Goal: Task Accomplishment & Management: Use online tool/utility

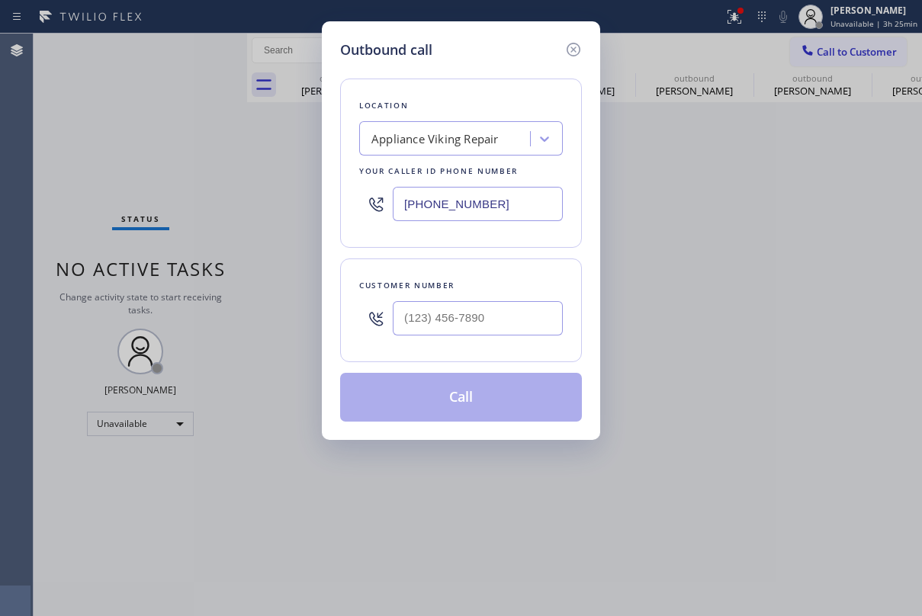
click at [461, 317] on input "text" at bounding box center [478, 318] width 170 height 34
paste input "602) 667-5879"
click at [436, 319] on input "[PHONE_NUMBER]" at bounding box center [478, 318] width 170 height 34
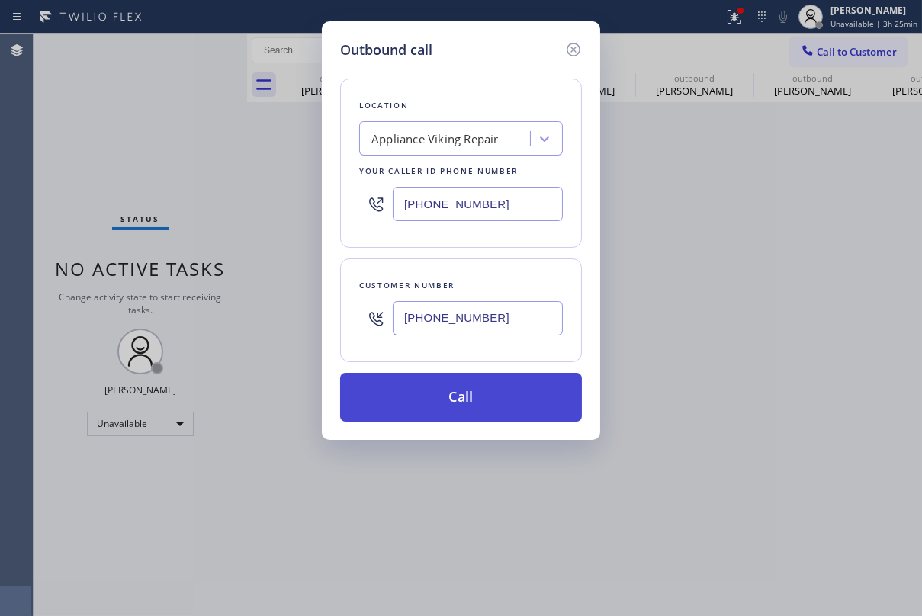
click at [467, 410] on button "Call" at bounding box center [461, 397] width 242 height 49
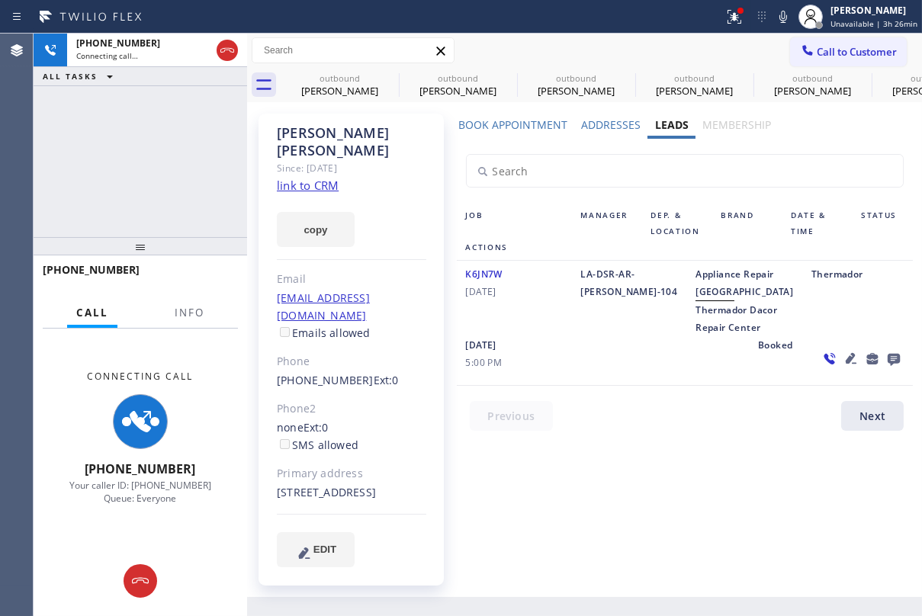
click at [888, 366] on icon at bounding box center [894, 360] width 12 height 12
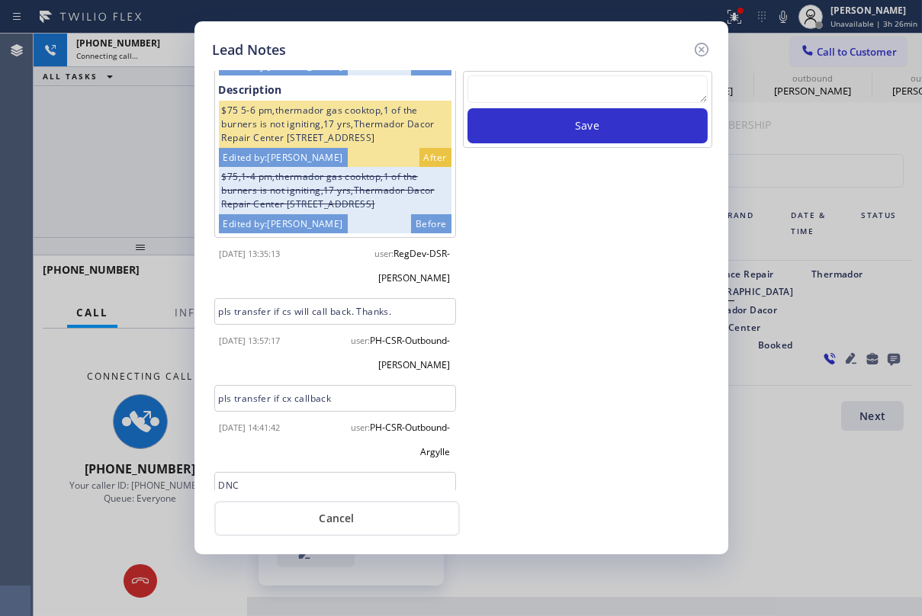
scroll to position [168, 0]
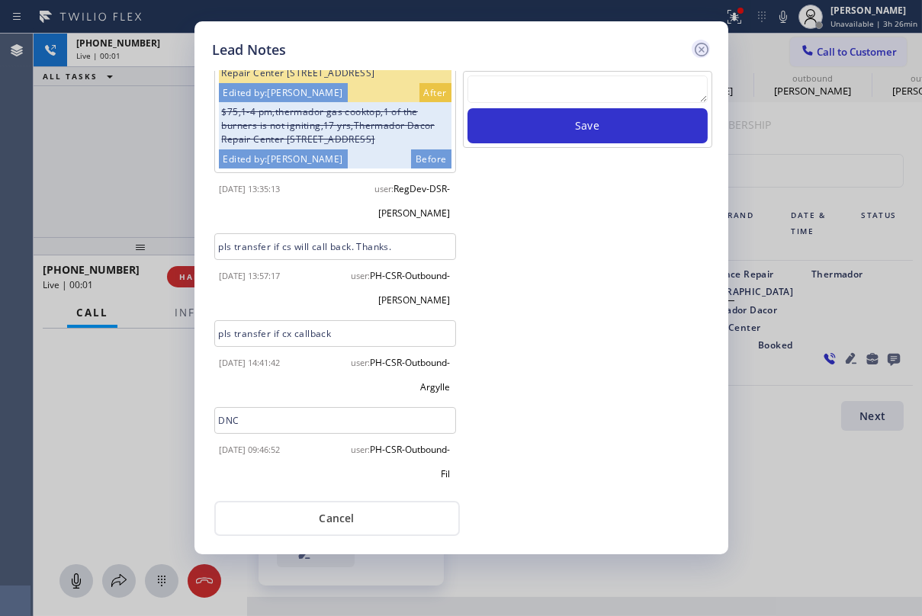
click at [701, 46] on icon at bounding box center [702, 49] width 18 height 18
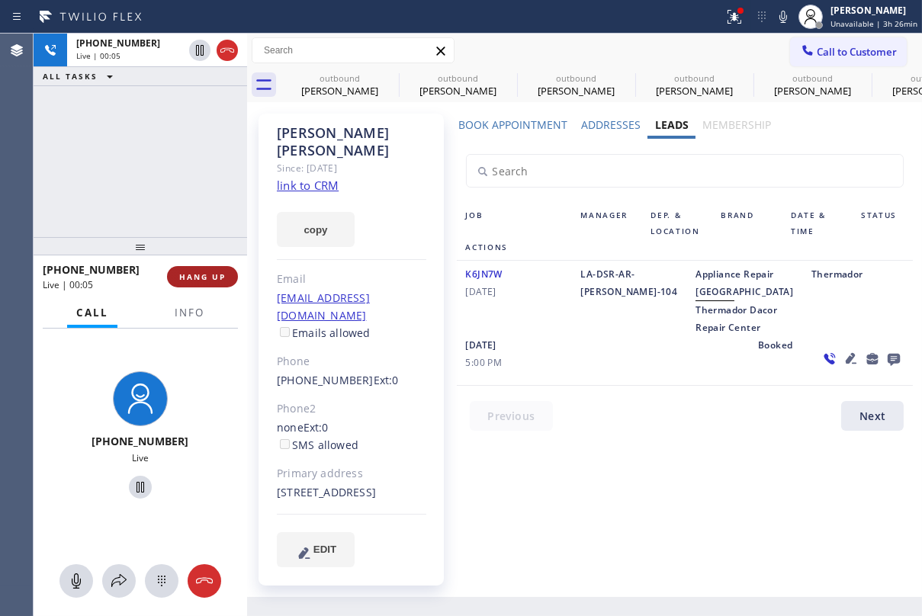
click at [182, 271] on button "HANG UP" at bounding box center [202, 276] width 71 height 21
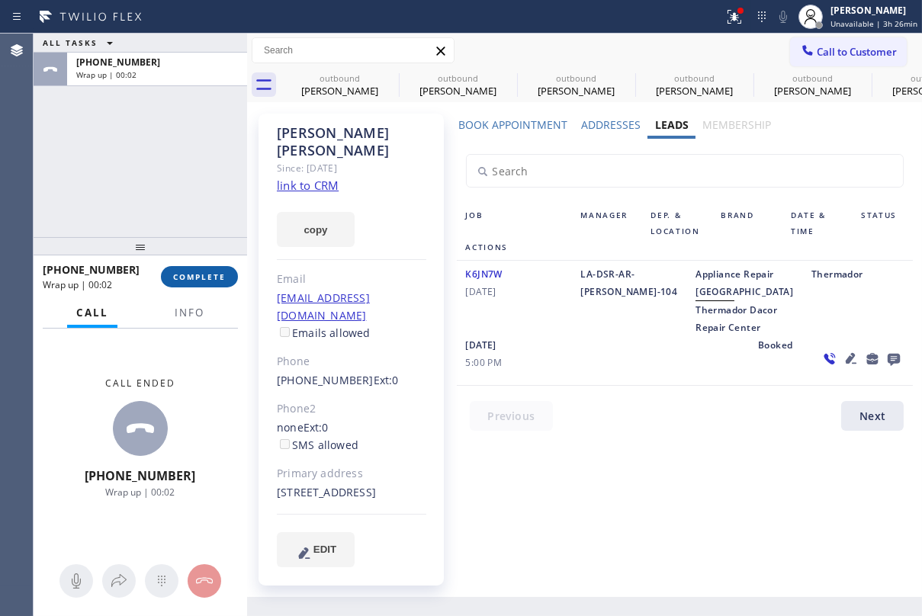
click at [188, 278] on span "COMPLETE" at bounding box center [199, 277] width 53 height 11
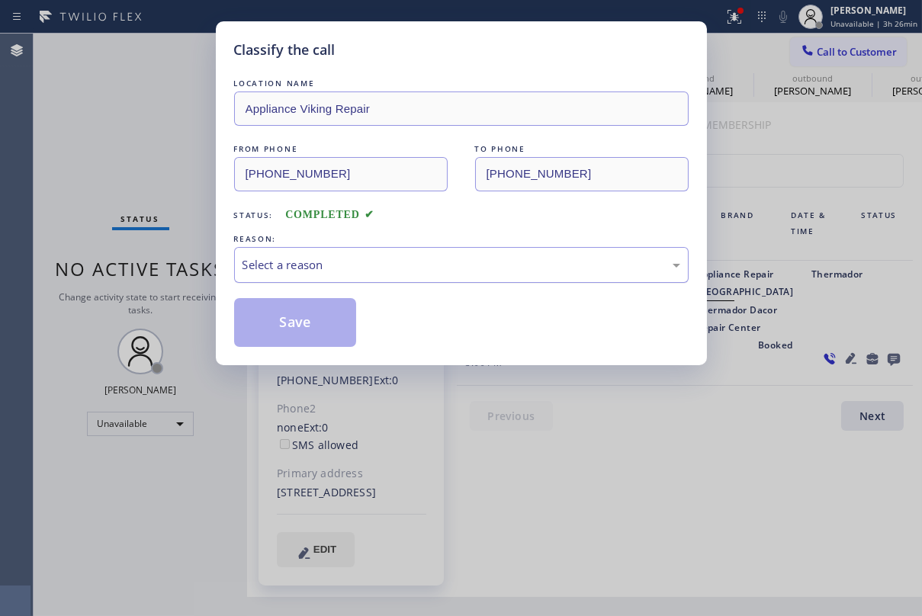
click at [336, 257] on div "Select a reason" at bounding box center [462, 265] width 438 height 18
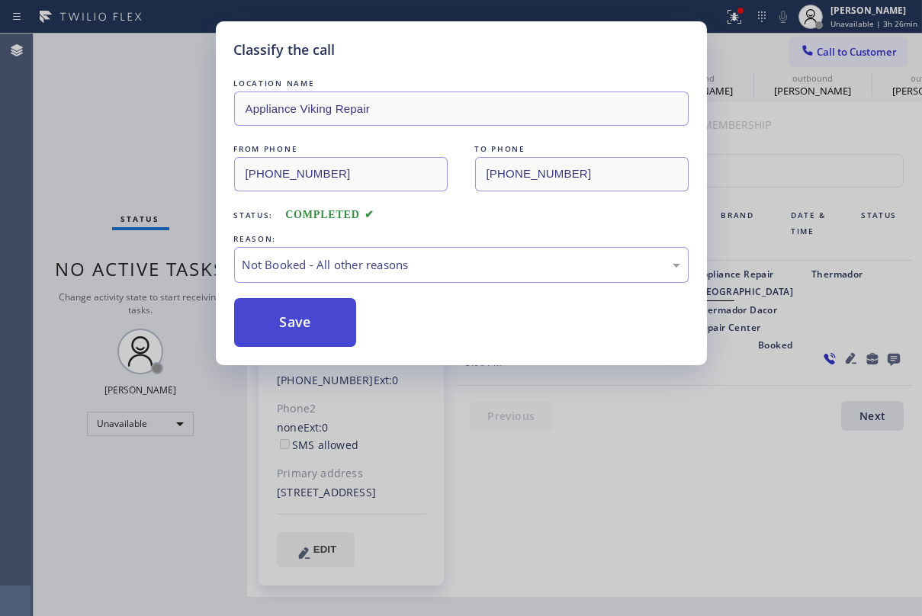
click at [305, 320] on button "Save" at bounding box center [295, 322] width 123 height 49
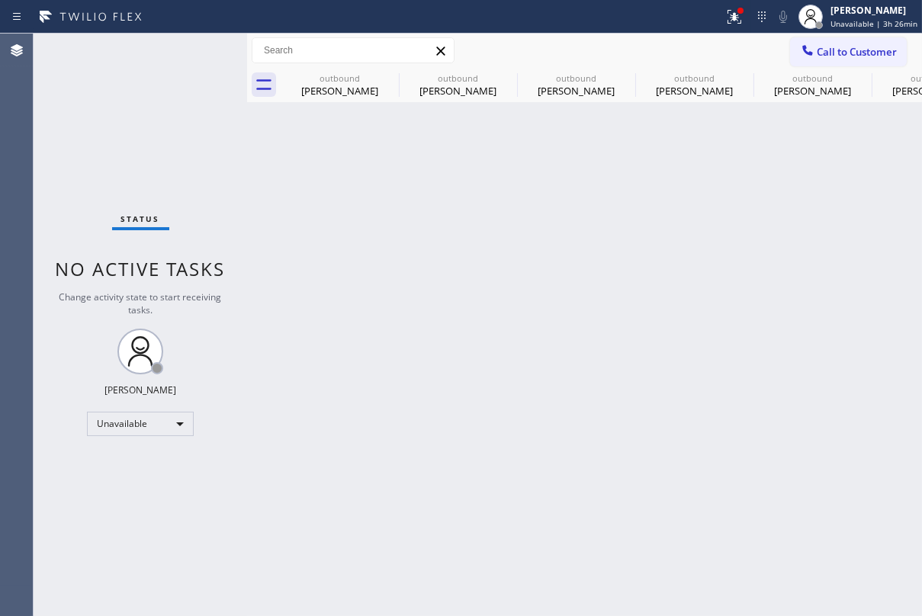
click at [813, 38] on button "Call to Customer" at bounding box center [848, 51] width 117 height 29
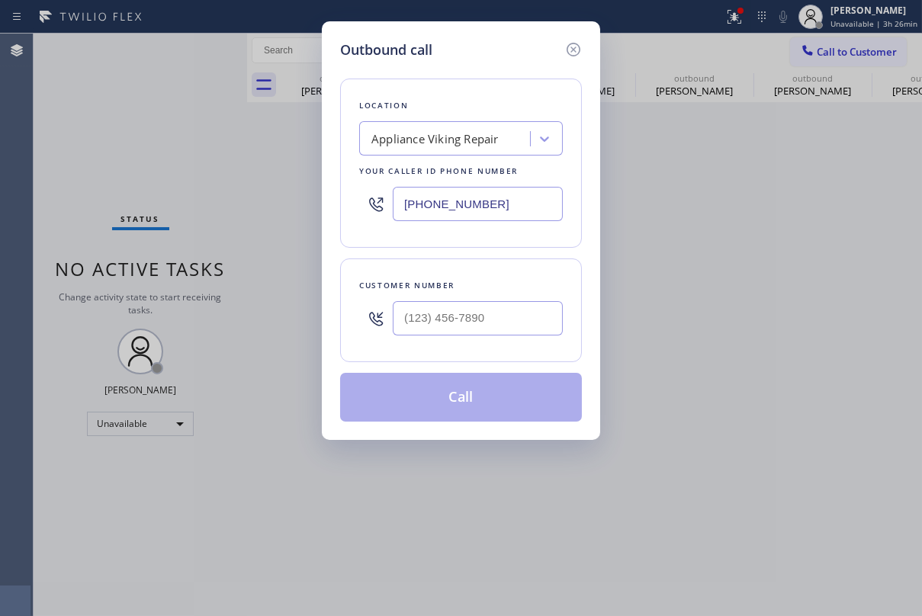
click at [819, 53] on div "Outbound call Location Appliance Viking Repair Your caller id phone number [PHO…" at bounding box center [461, 308] width 922 height 616
click at [477, 297] on div at bounding box center [478, 319] width 170 height 50
click at [477, 317] on input "(___) ___-____" at bounding box center [478, 318] width 170 height 34
paste input "714) 552-5497"
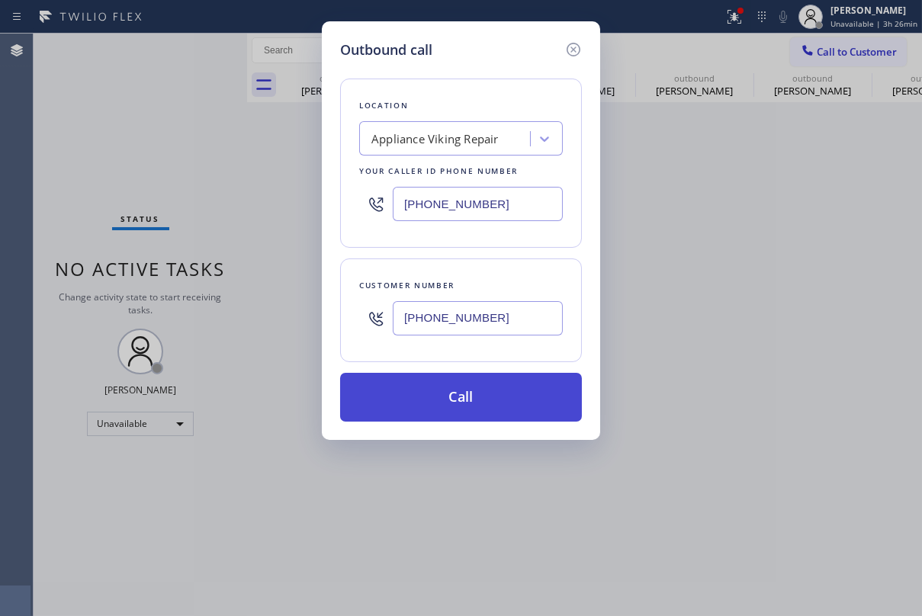
type input "[PHONE_NUMBER]"
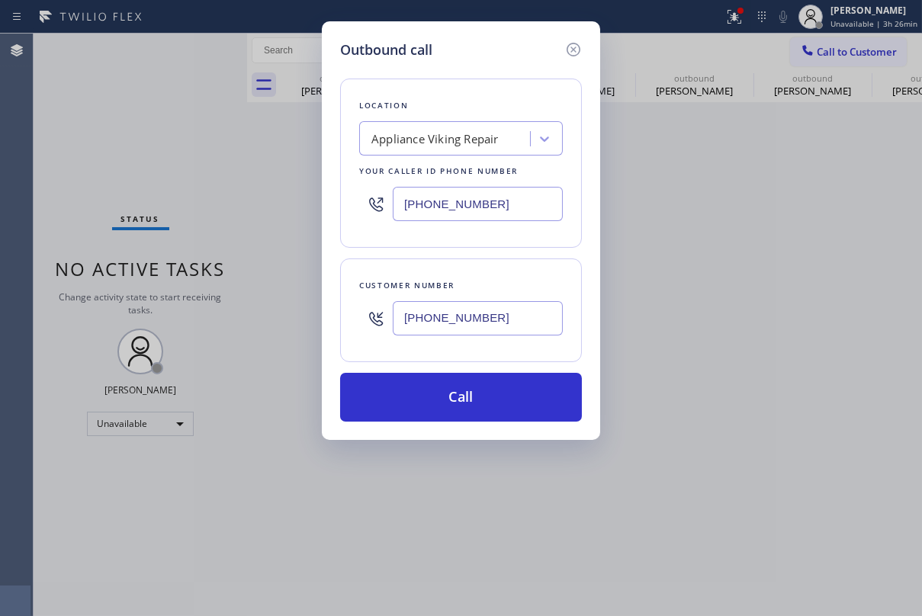
drag, startPoint x: 464, startPoint y: 391, endPoint x: 253, endPoint y: 475, distance: 227.3
click at [464, 393] on button "Call" at bounding box center [461, 397] width 242 height 49
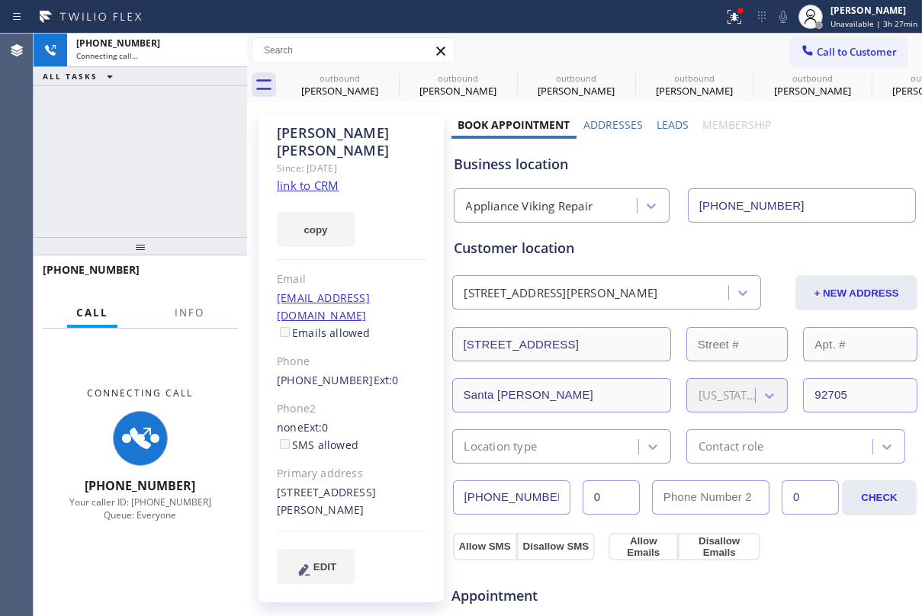
type input "[PHONE_NUMBER]"
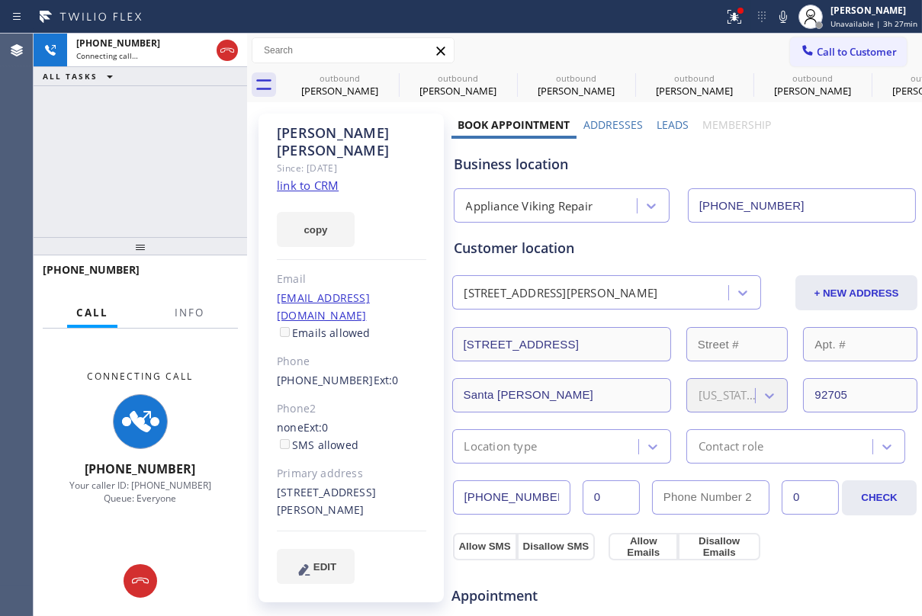
click at [667, 124] on label "Leads" at bounding box center [673, 124] width 32 height 14
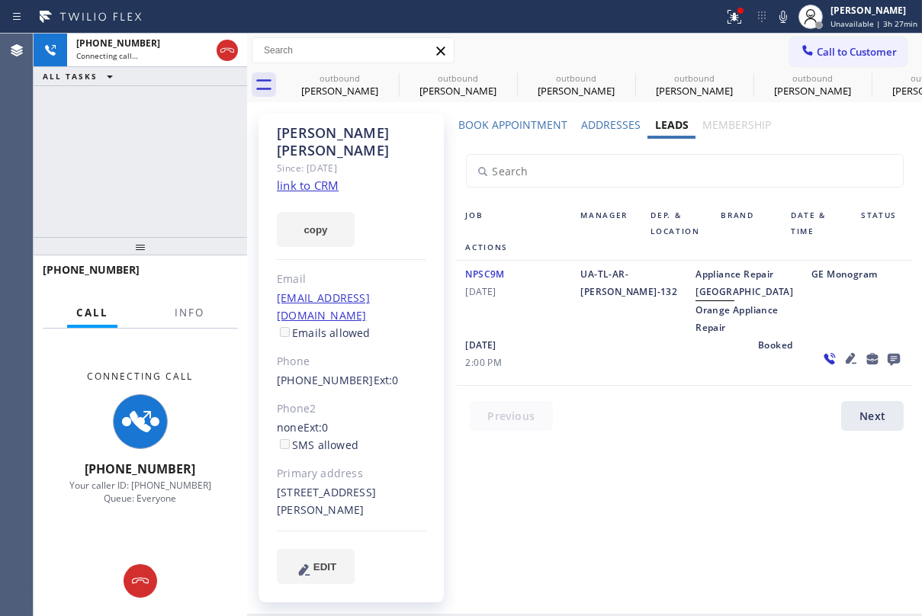
click at [589, 336] on div "UA-TL-AR-[PERSON_NAME]-132" at bounding box center [629, 300] width 115 height 71
click at [888, 366] on icon at bounding box center [894, 360] width 12 height 12
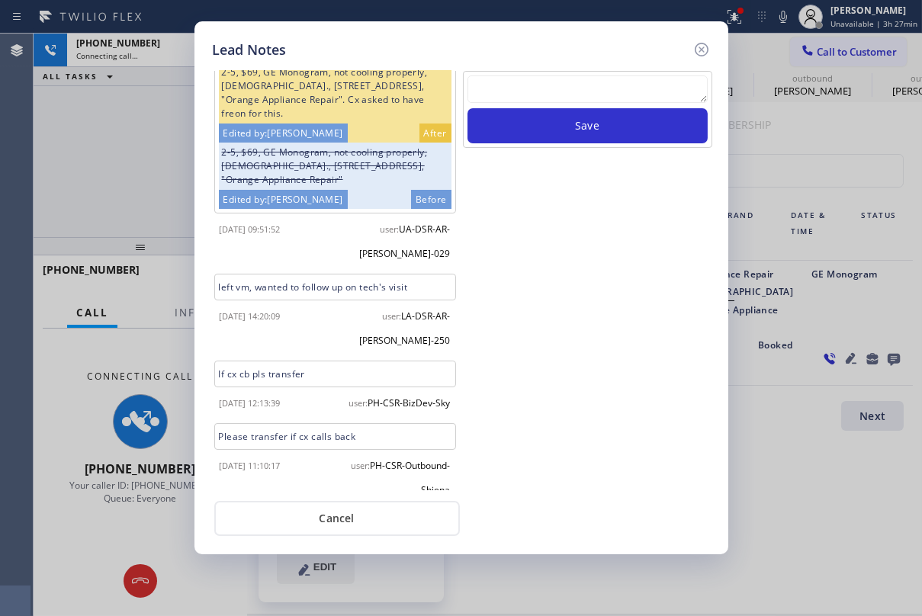
scroll to position [75, 0]
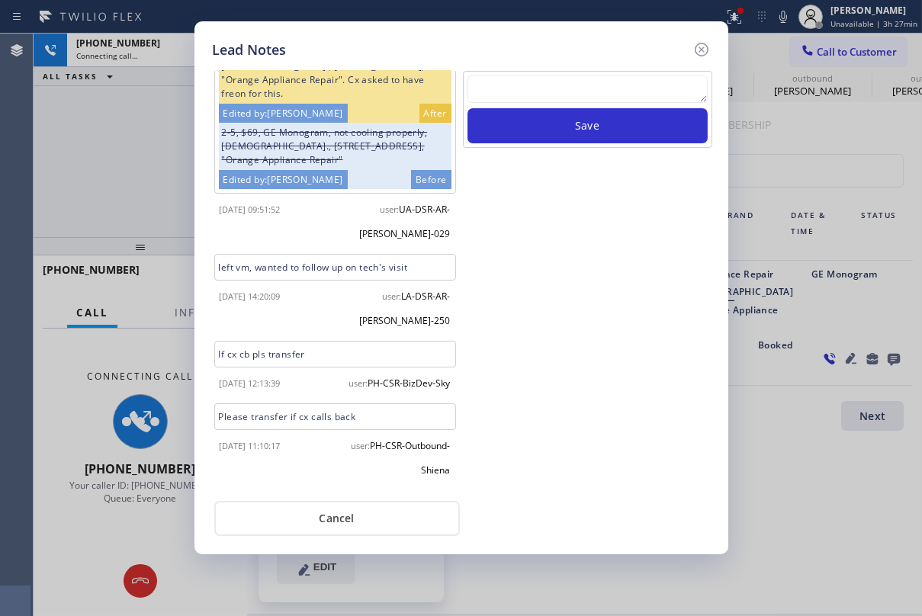
click at [495, 86] on textarea at bounding box center [588, 89] width 240 height 27
paste textarea "Routed to Voice mail// If CX will call back please transfer to me- Love:*"
click at [491, 89] on textarea "Routed to Voice mail// If CX will call back please transfer to me- Love:*" at bounding box center [588, 89] width 240 height 27
paste textarea "Routed to Voice mail// If CX will call back please transfer to me- Love:*"
click at [491, 89] on textarea "Routed to Voice mail// If CX will call backRouted to Voice mail// If CX will ca…" at bounding box center [588, 89] width 240 height 27
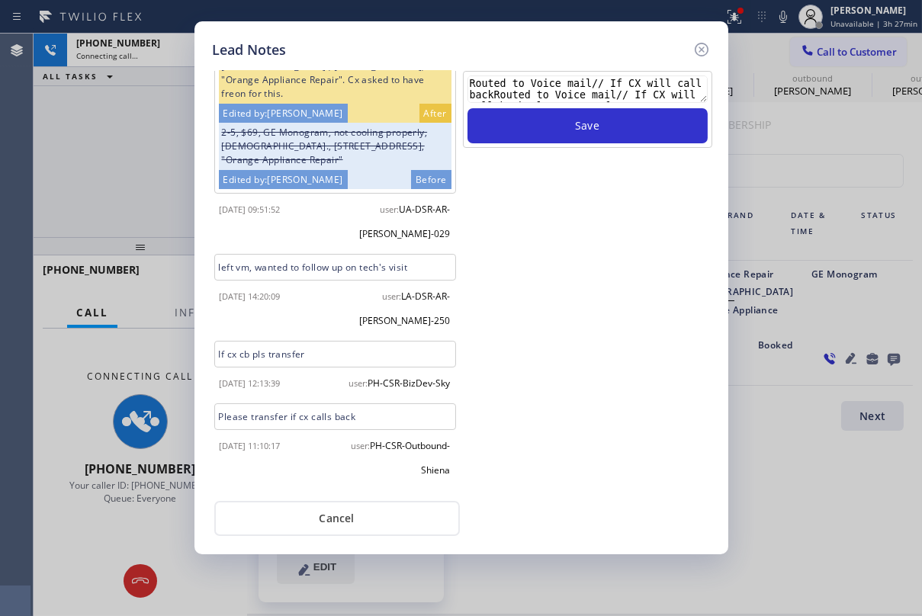
click at [510, 82] on textarea "Routed to Voice mail// If CX will call backRouted to Voice mail// If CX will ca…" at bounding box center [588, 89] width 240 height 27
paste textarea "Routed to Voice mail// If CX will call back please transfer to me- Love:*"
click at [513, 91] on textarea "Routed to Voice mail// If CX will call backRouted to Voice mail// If CX will ca…" at bounding box center [588, 89] width 240 height 27
paste textarea "Routed to Voice mail// If CX will call back please transfer to me- Love:*"
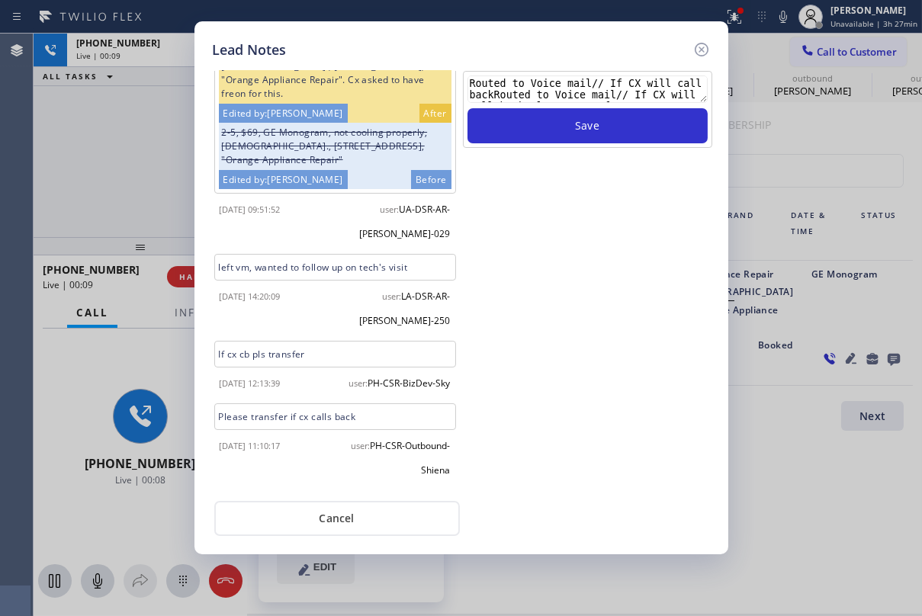
scroll to position [59, 0]
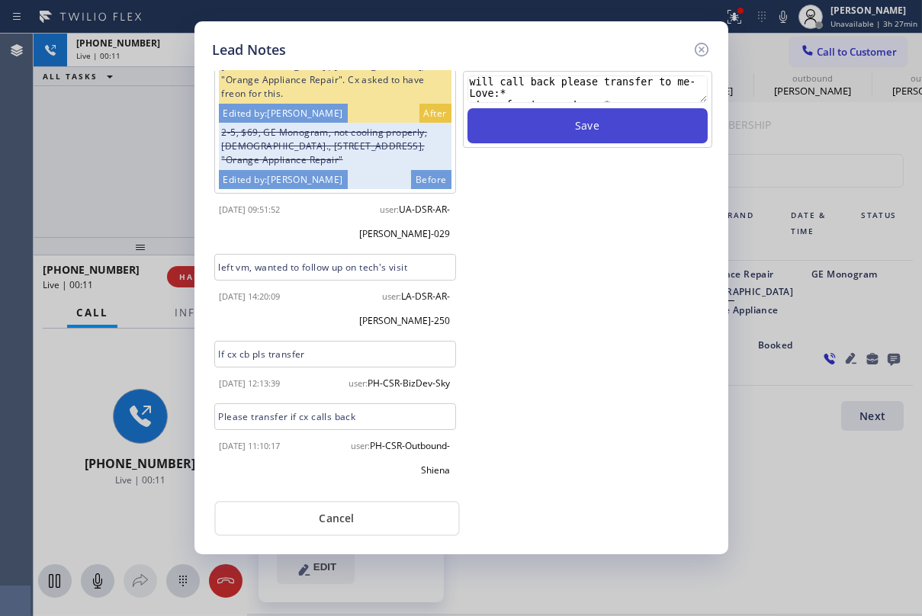
type textarea "Routed to Voice mail// If CX will call backRouted to Voice mail// If CX will ca…"
click at [549, 126] on button "Save" at bounding box center [588, 125] width 240 height 35
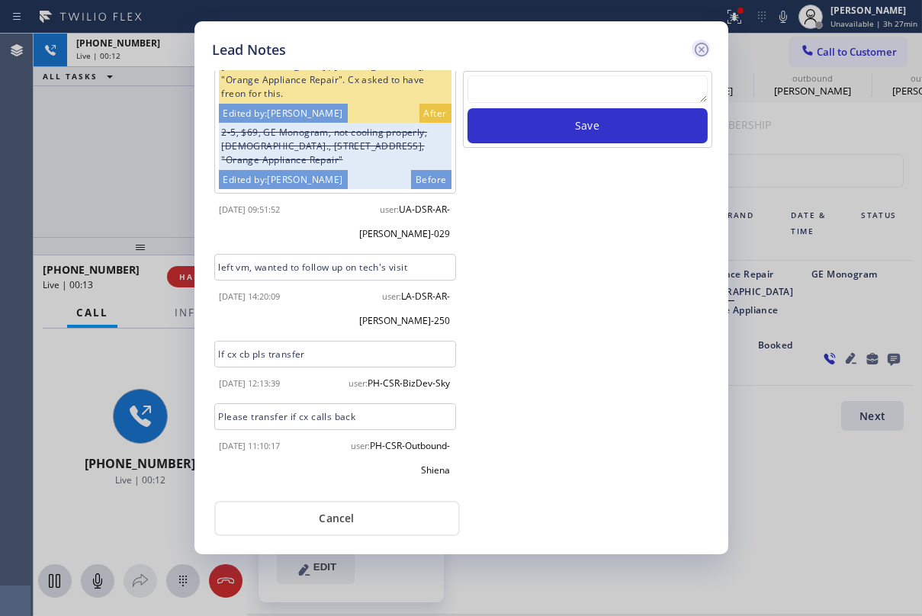
scroll to position [0, 0]
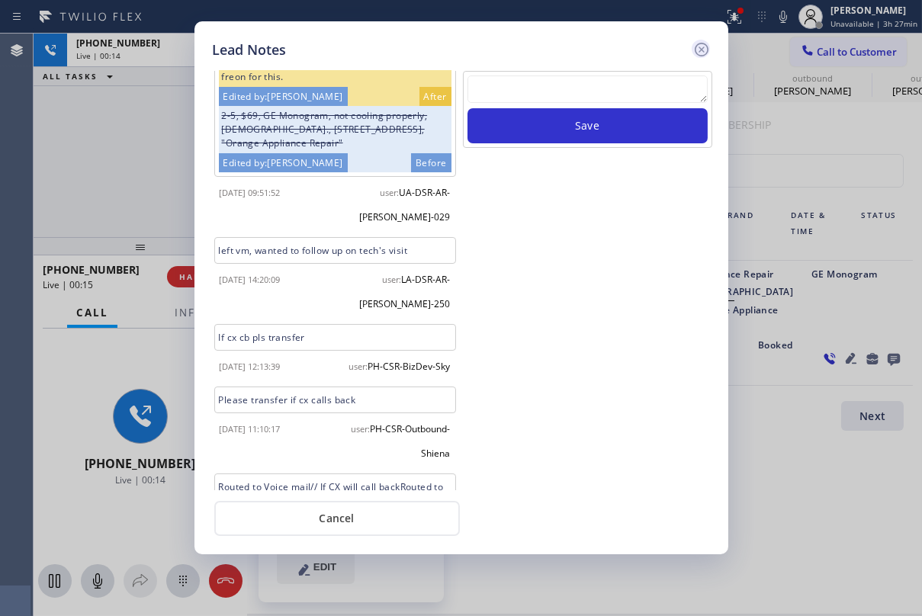
click at [694, 46] on icon at bounding box center [702, 49] width 18 height 18
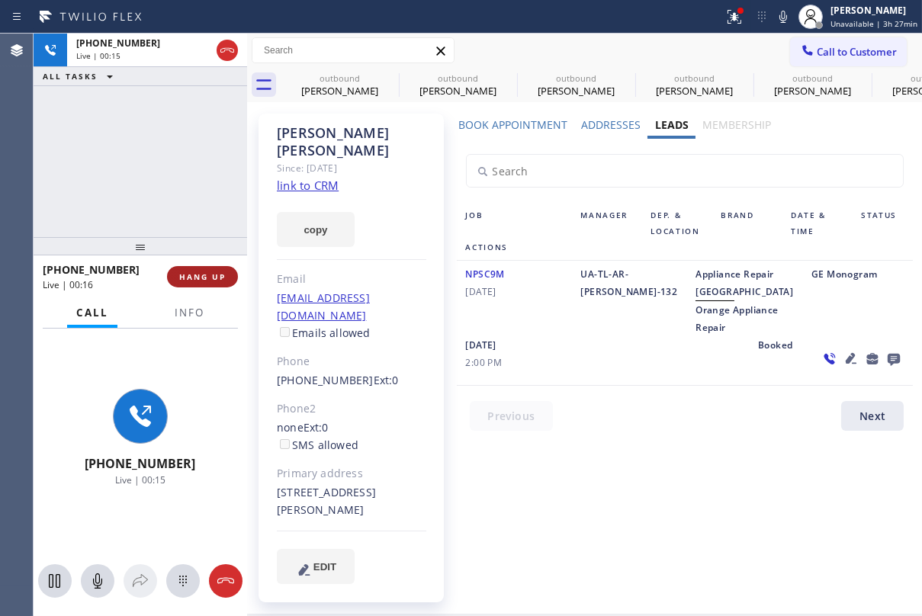
click at [183, 280] on span "HANG UP" at bounding box center [202, 277] width 47 height 11
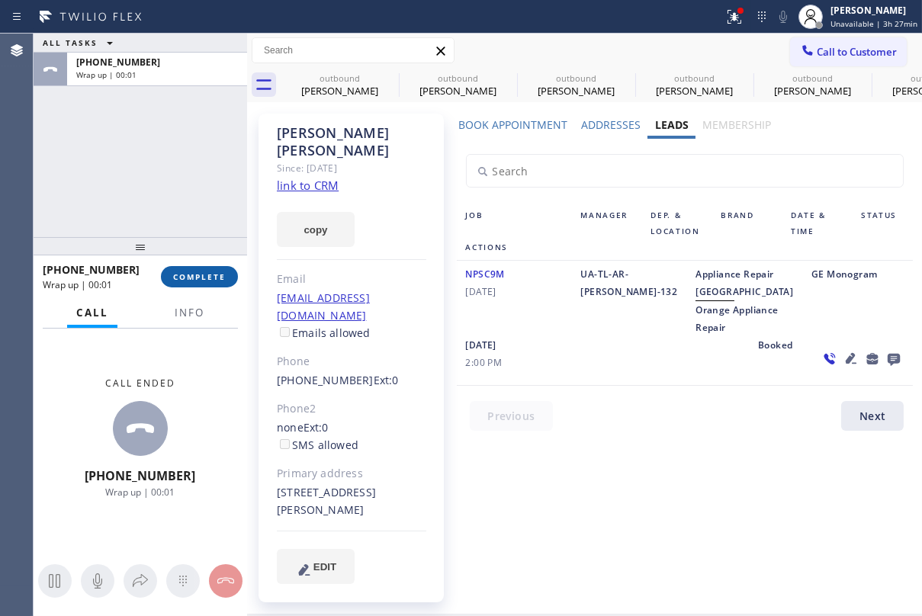
click at [178, 281] on span "COMPLETE" at bounding box center [199, 277] width 53 height 11
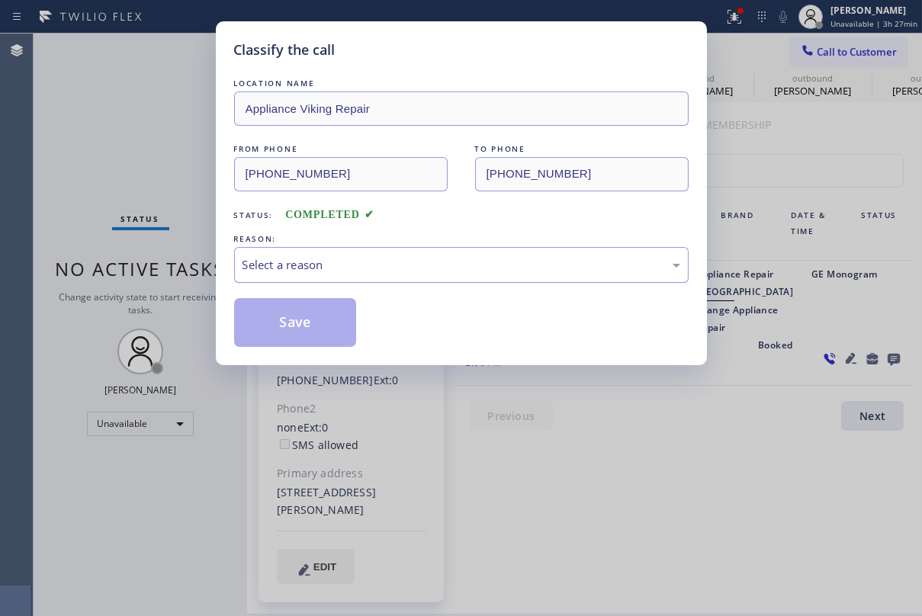
click at [318, 264] on div "Select a reason" at bounding box center [462, 265] width 438 height 18
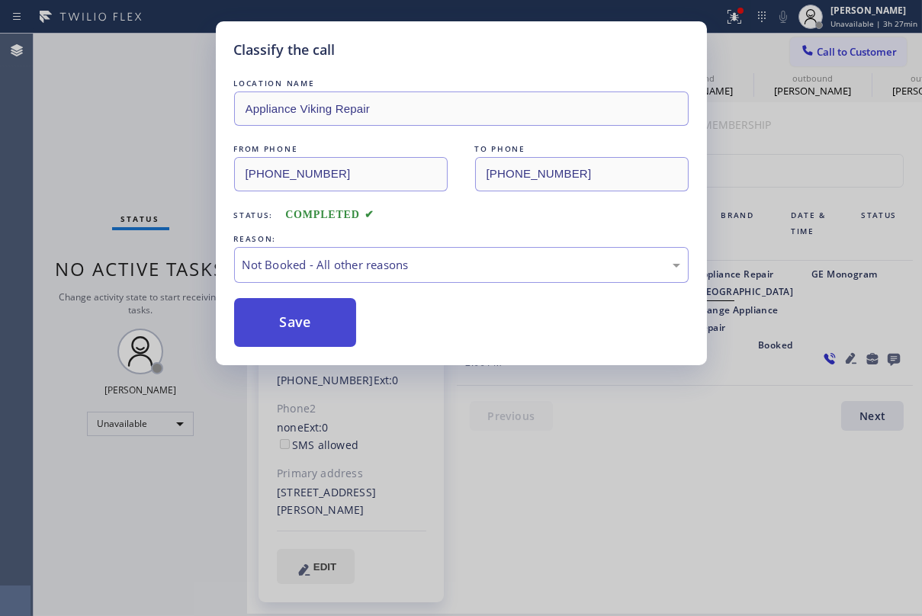
click at [300, 325] on button "Save" at bounding box center [295, 322] width 123 height 49
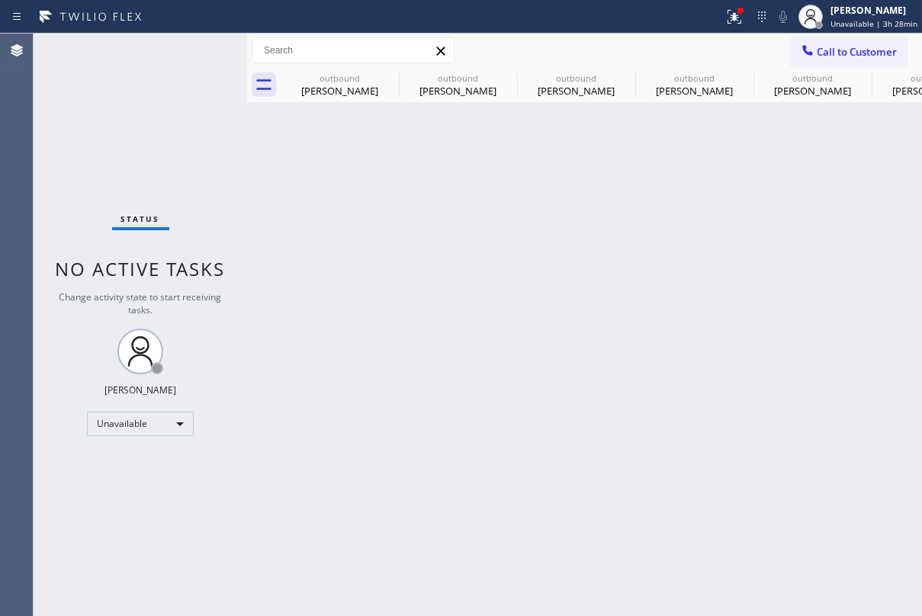
click at [853, 53] on span "Call to Customer" at bounding box center [857, 52] width 80 height 14
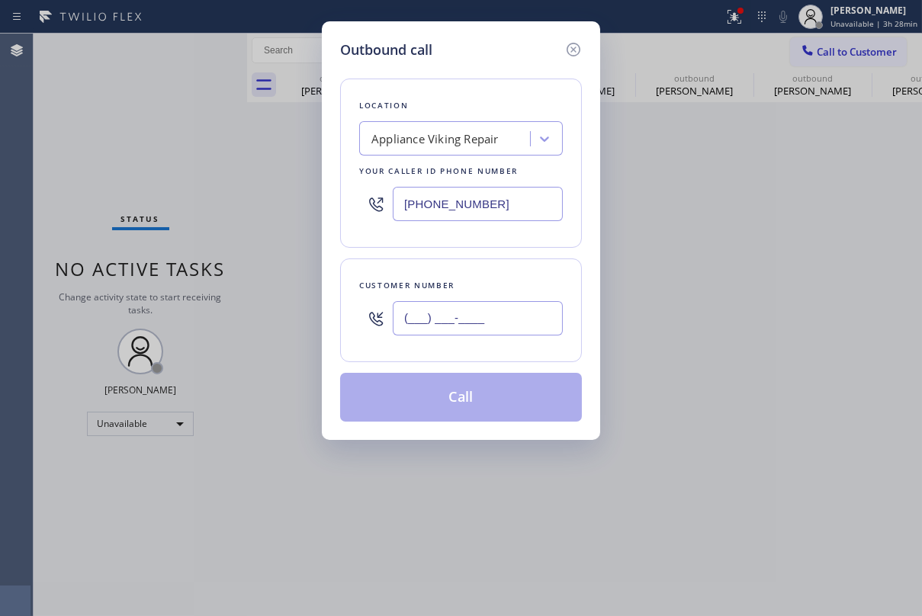
click at [449, 313] on input "(___) ___-____" at bounding box center [478, 318] width 170 height 34
paste input "805) 223-0388"
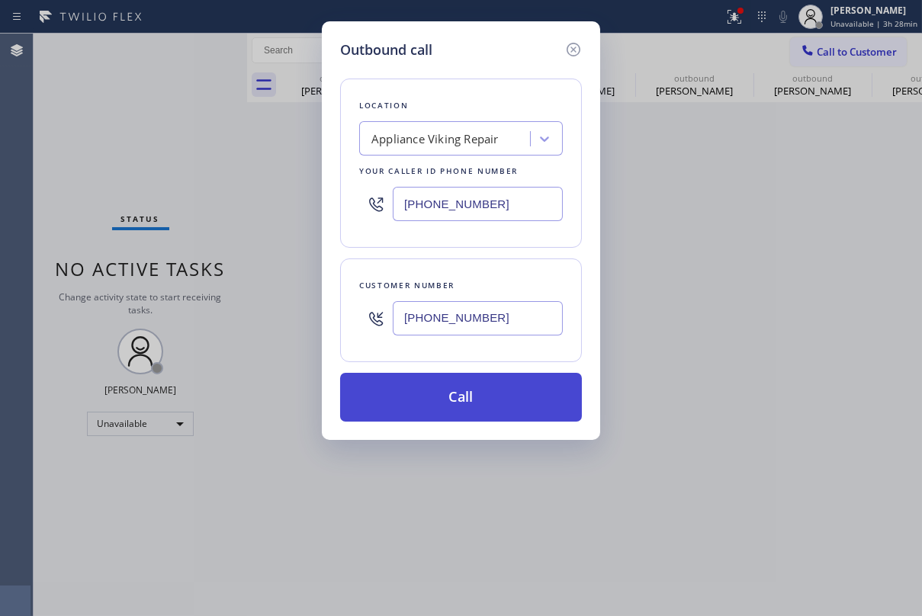
type input "[PHONE_NUMBER]"
click at [445, 397] on button "Call" at bounding box center [461, 397] width 242 height 49
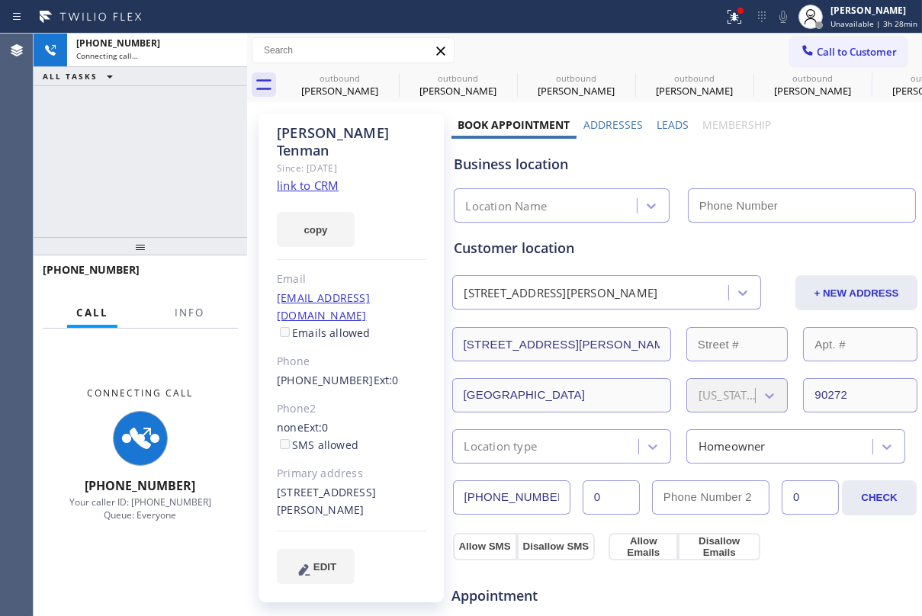
type input "[PHONE_NUMBER]"
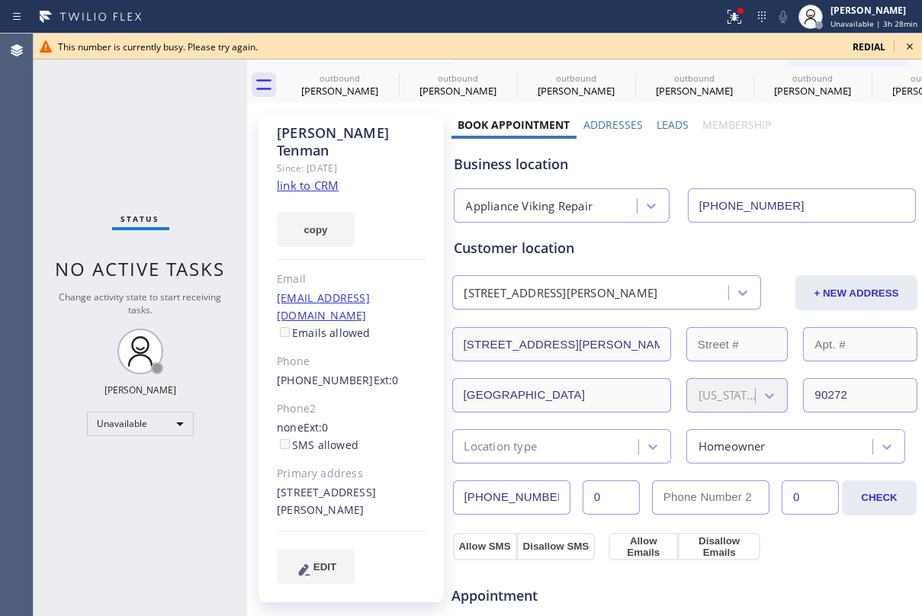
click at [670, 125] on label "Leads" at bounding box center [673, 124] width 32 height 14
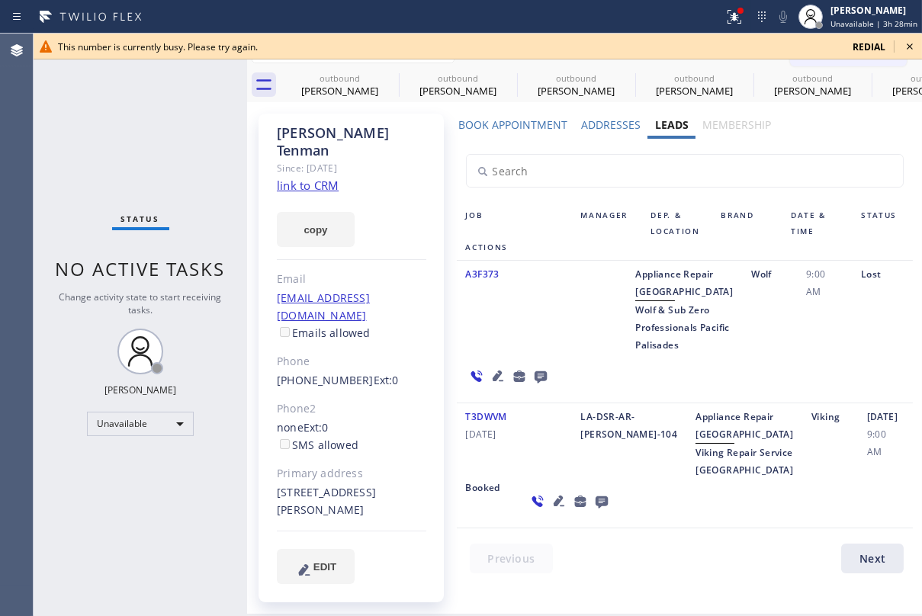
click at [908, 44] on icon at bounding box center [910, 46] width 18 height 18
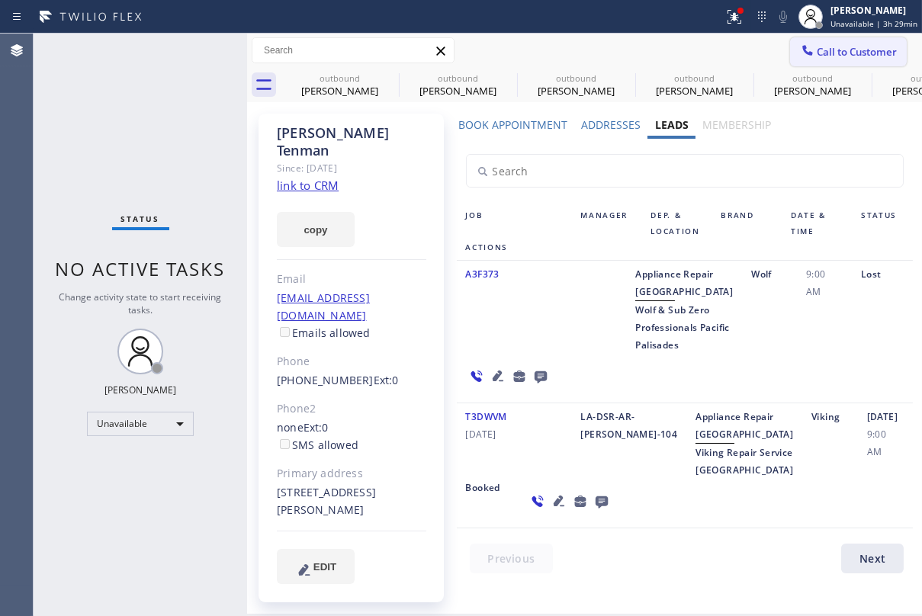
click at [845, 43] on button "Call to Customer" at bounding box center [848, 51] width 117 height 29
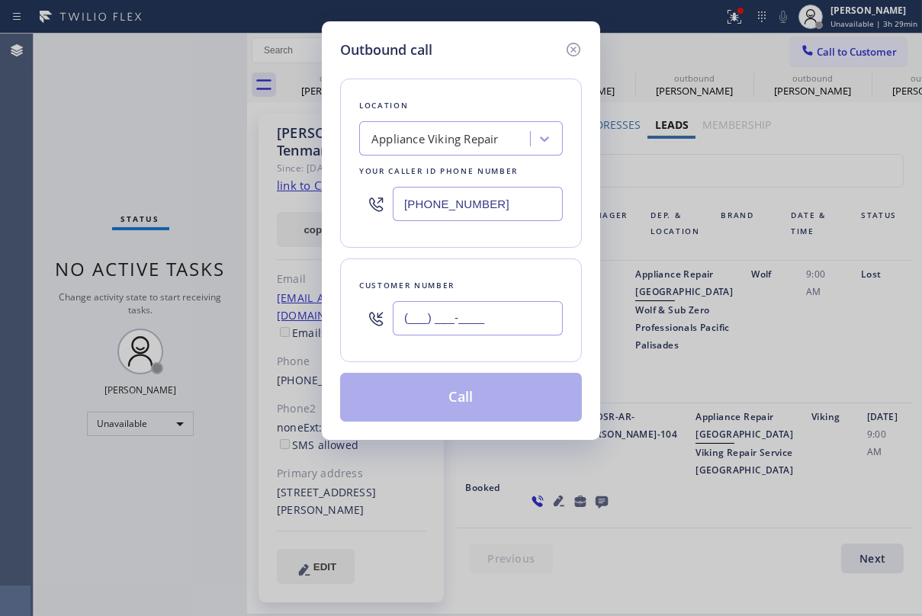
click at [477, 322] on input "(___) ___-____" at bounding box center [478, 318] width 170 height 34
paste input "970) 445-8883"
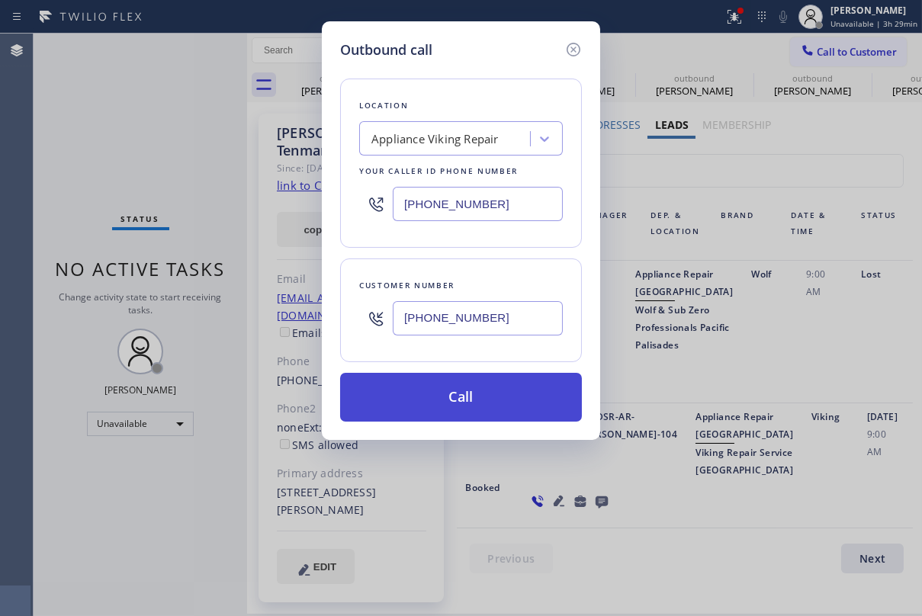
click at [474, 396] on button "Call" at bounding box center [461, 397] width 242 height 49
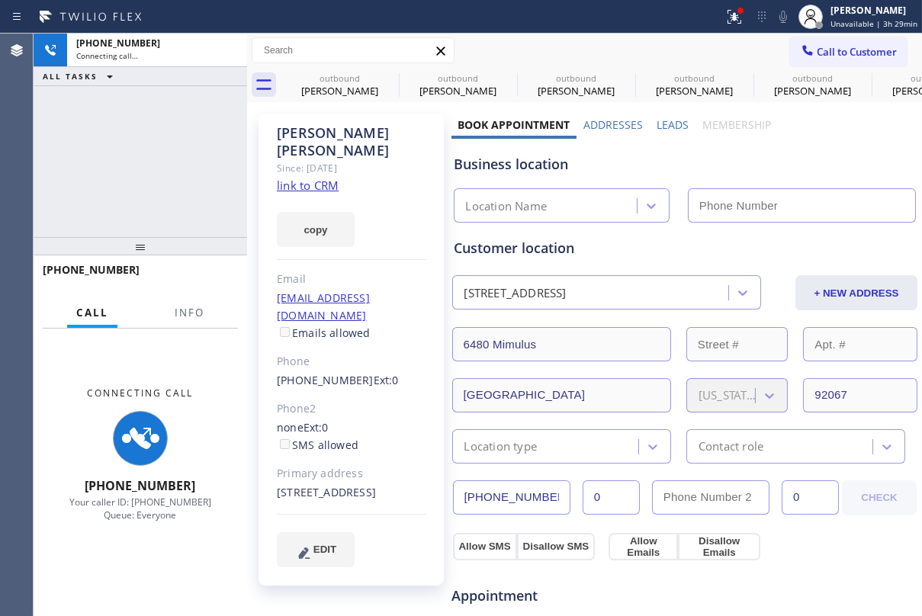
click at [657, 127] on label "Leads" at bounding box center [673, 124] width 32 height 14
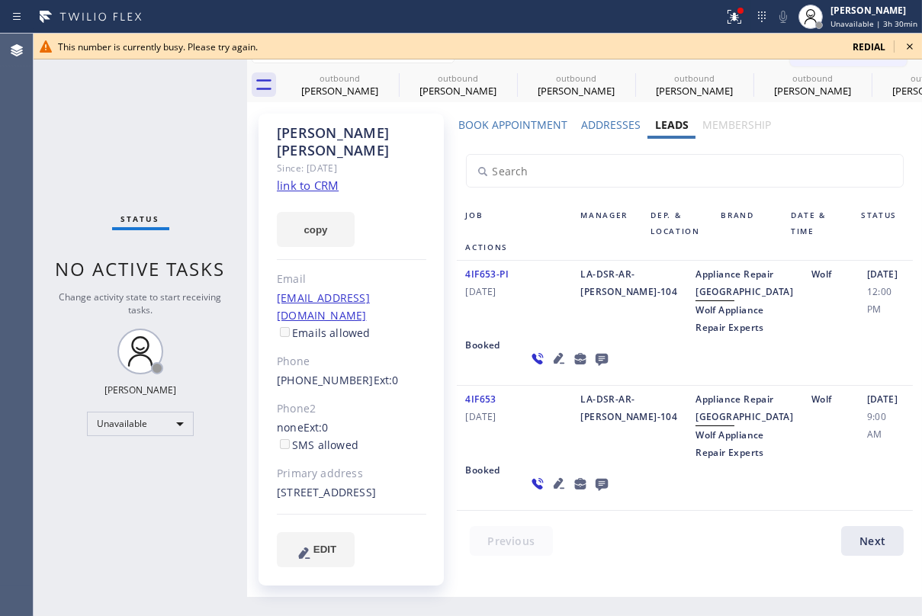
click at [908, 47] on icon at bounding box center [910, 46] width 6 height 6
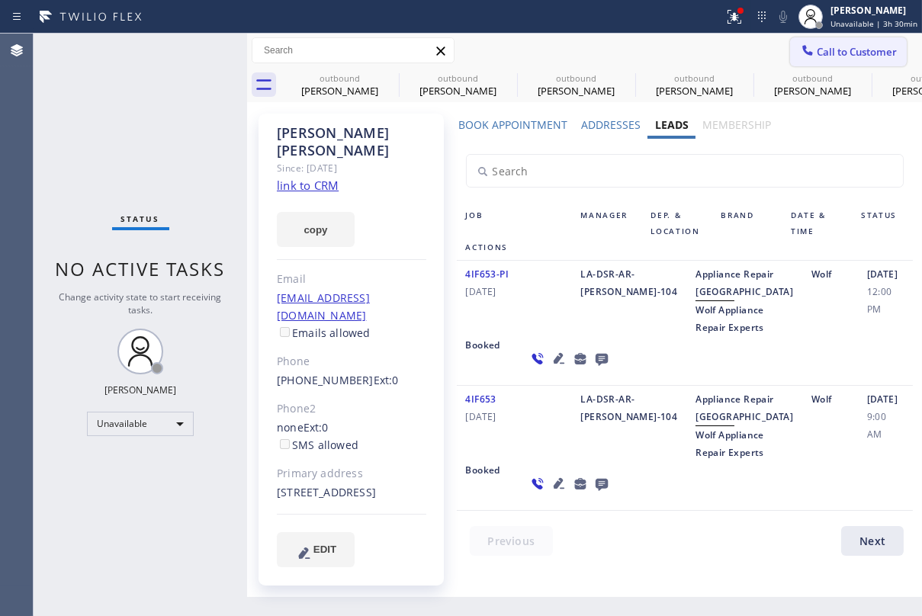
click at [801, 50] on icon at bounding box center [807, 50] width 15 height 15
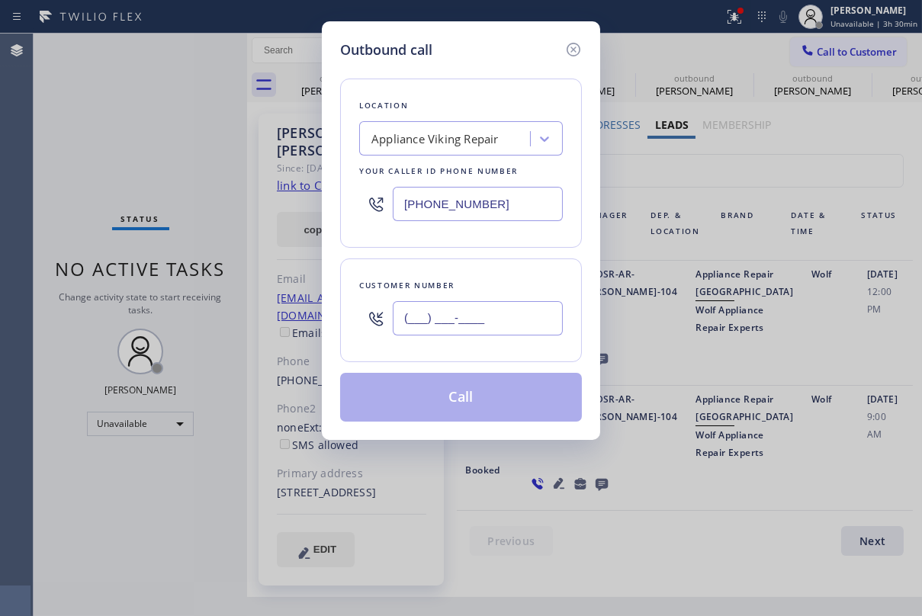
click at [477, 317] on input "(___) ___-____" at bounding box center [478, 318] width 170 height 34
paste input "206) 310-2801"
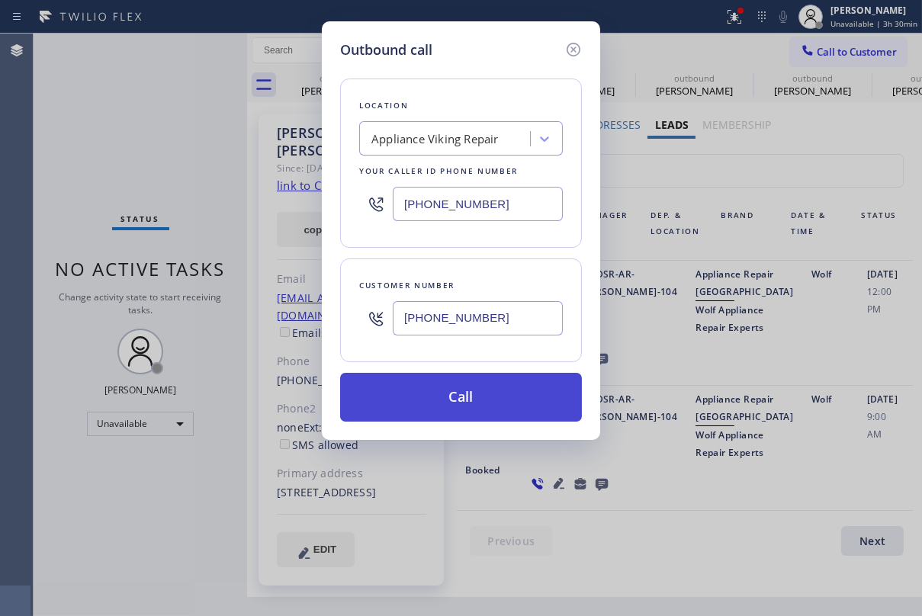
type input "[PHONE_NUMBER]"
click at [471, 384] on button "Call" at bounding box center [461, 397] width 242 height 49
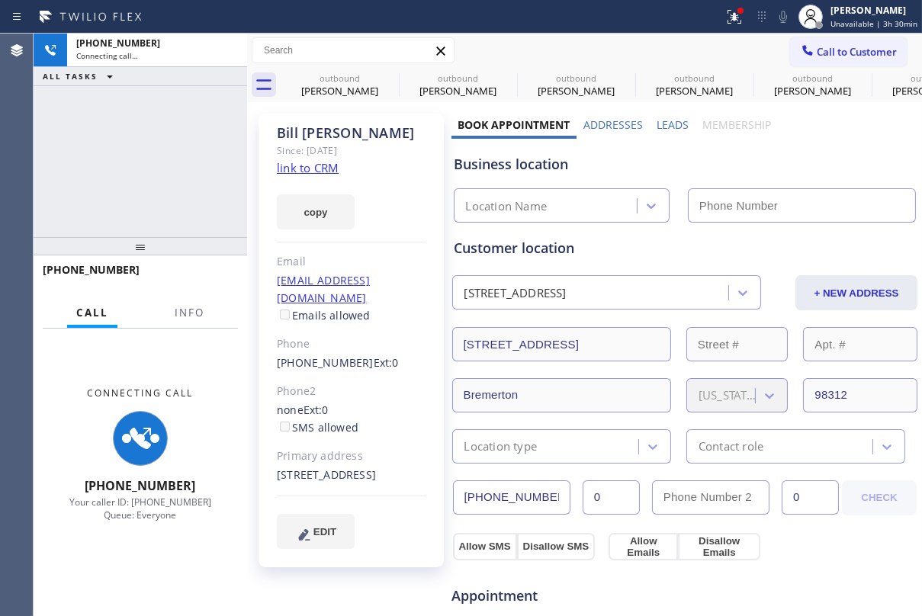
click at [667, 121] on label "Leads" at bounding box center [673, 124] width 32 height 14
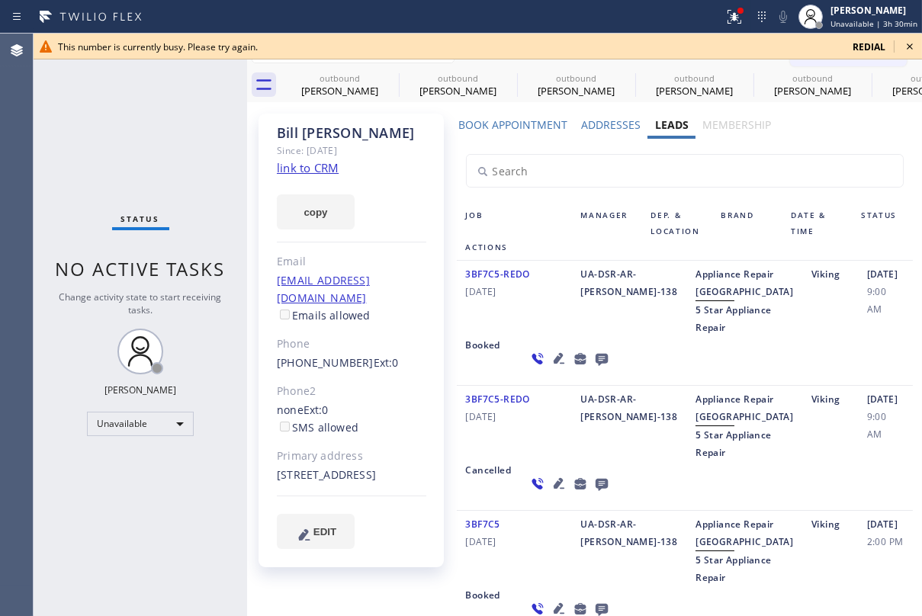
click at [904, 44] on icon at bounding box center [910, 46] width 18 height 18
